Goal: Task Accomplishment & Management: Manage account settings

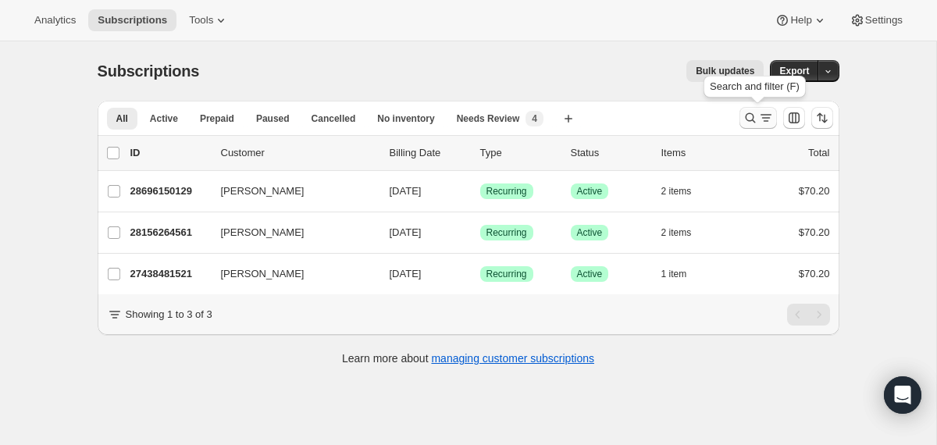
click at [752, 116] on icon "Search and filter results" at bounding box center [750, 118] width 10 height 10
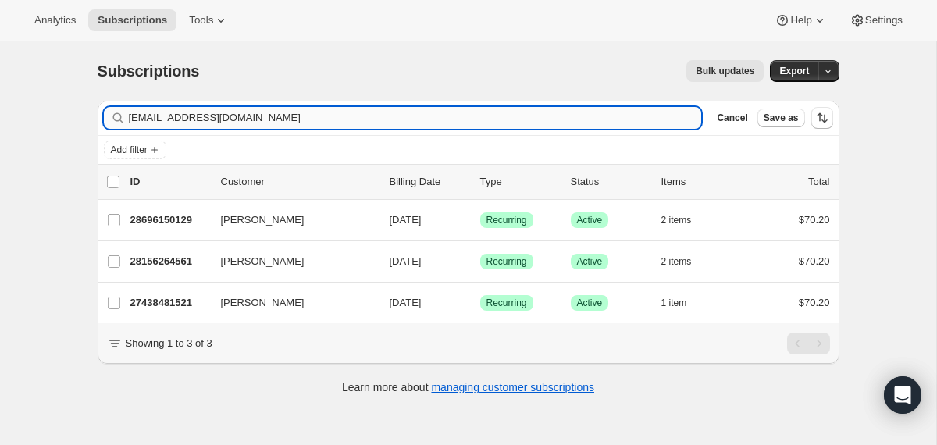
click at [482, 117] on input "[EMAIL_ADDRESS][DOMAIN_NAME]" at bounding box center [415, 118] width 573 height 22
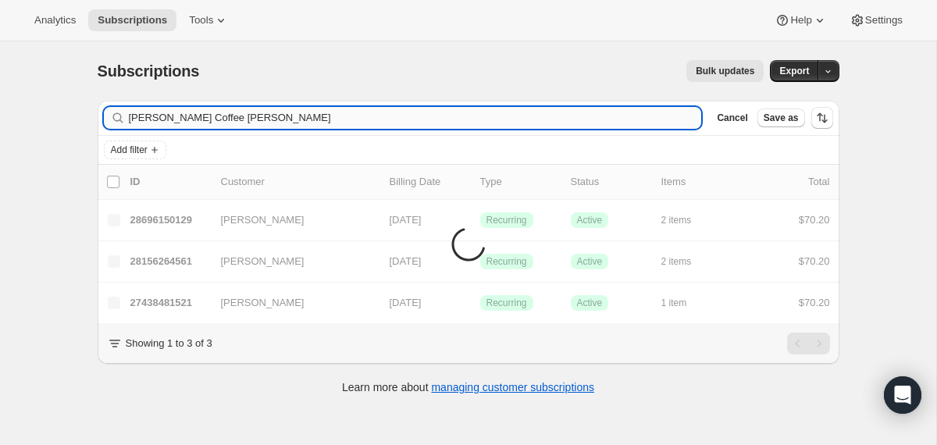
click at [176, 119] on input "[PERSON_NAME] Coffee [PERSON_NAME]" at bounding box center [415, 118] width 573 height 22
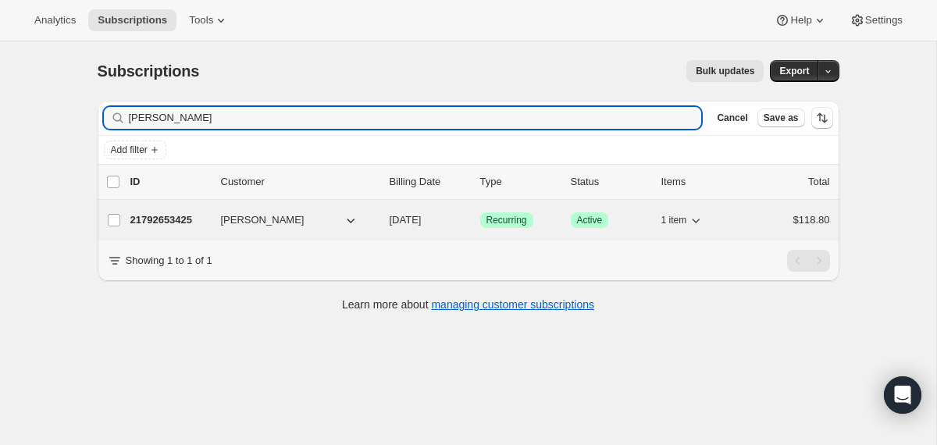
type input "[PERSON_NAME]"
click at [376, 222] on div "21792653425 [PERSON_NAME] [DATE] Success Recurring Success Active 1 item $118.80" at bounding box center [479, 220] width 699 height 22
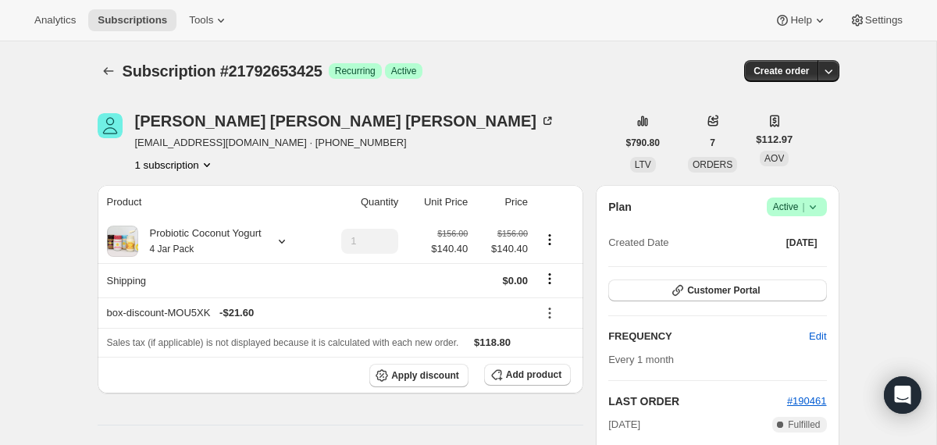
click at [813, 206] on icon at bounding box center [813, 207] width 16 height 16
click at [790, 233] on span "Pause subscription" at bounding box center [789, 238] width 86 height 12
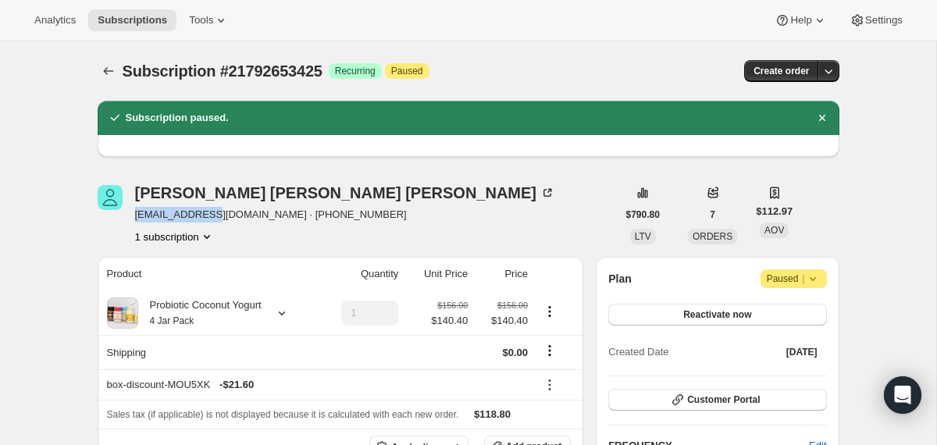
drag, startPoint x: 217, startPoint y: 215, endPoint x: 134, endPoint y: 214, distance: 82.7
click at [135, 214] on span "[EMAIL_ADDRESS][DOMAIN_NAME] · [PHONE_NUMBER]" at bounding box center [345, 215] width 421 height 16
copy span "[EMAIL_ADDRESS][DOMAIN_NAME]"
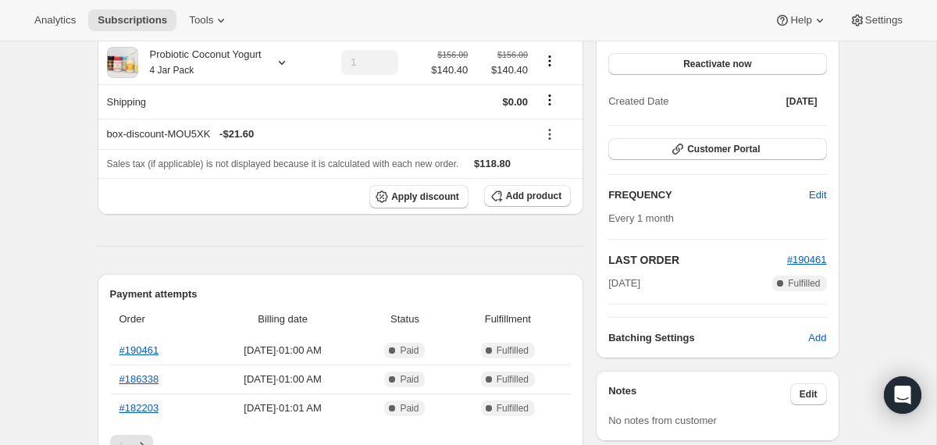
scroll to position [276, 0]
